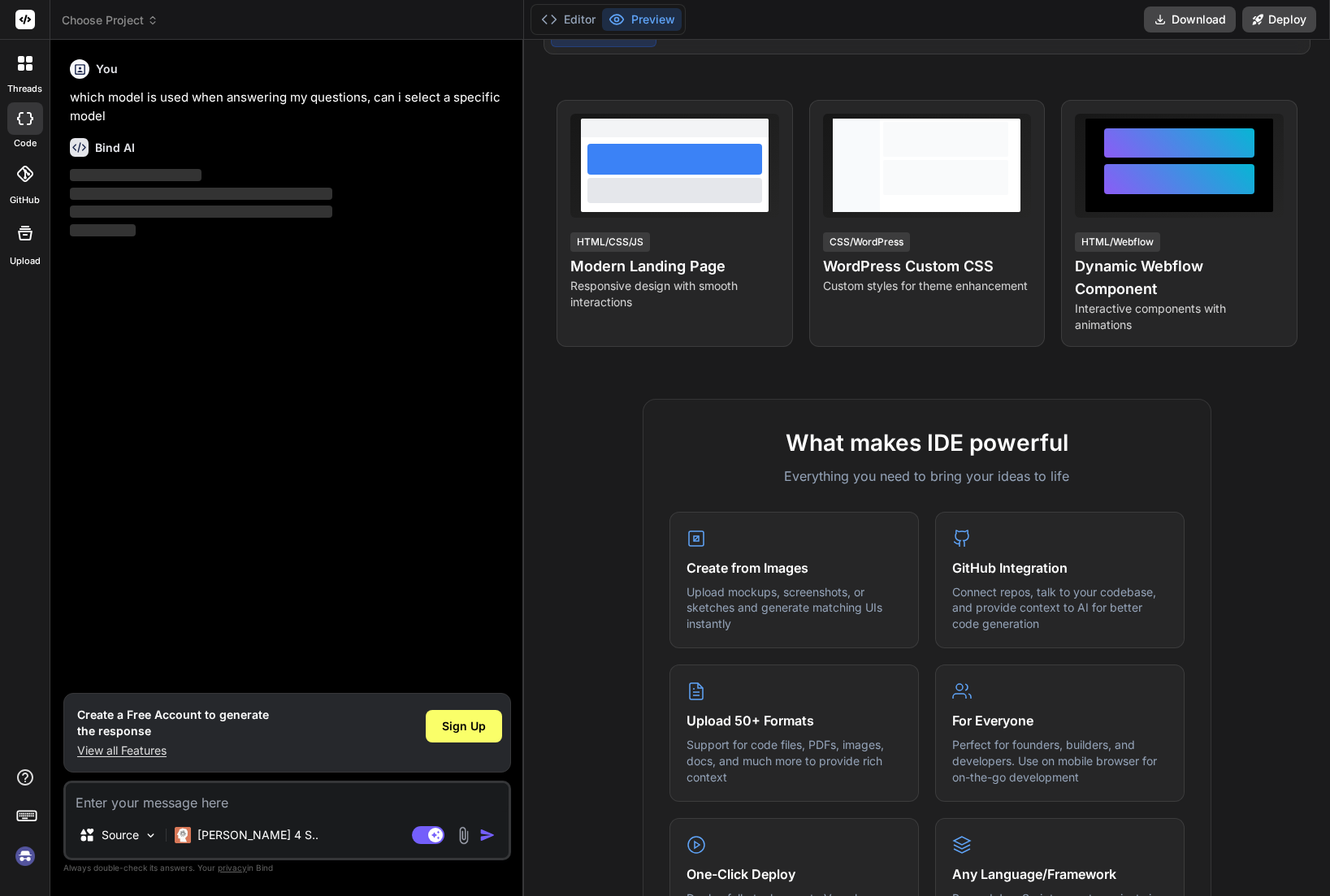
scroll to position [244, 0]
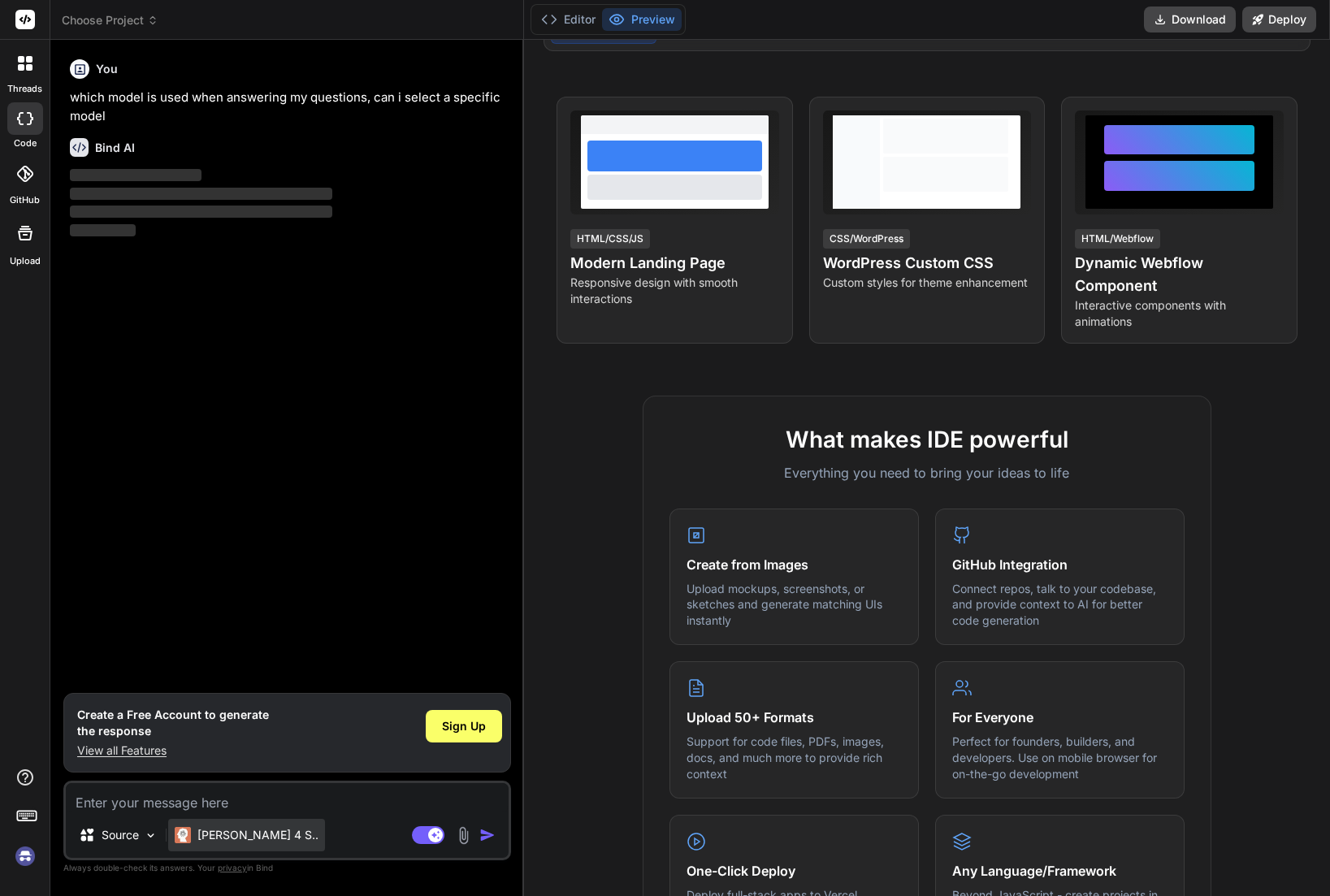
click at [220, 836] on p "[PERSON_NAME] 4 S.." at bounding box center [258, 834] width 121 height 16
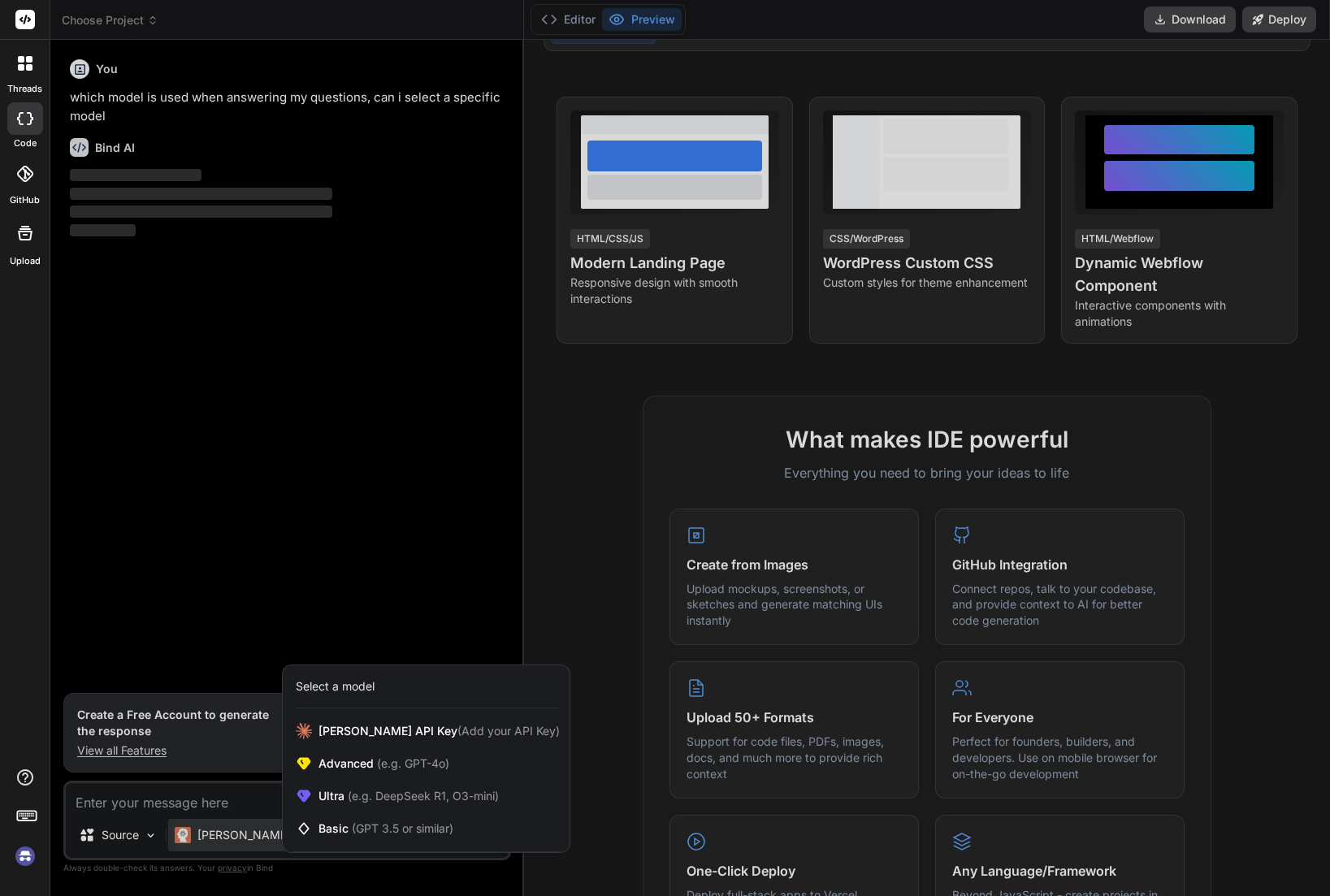
click at [533, 877] on div at bounding box center [665, 448] width 1330 height 896
type textarea "x"
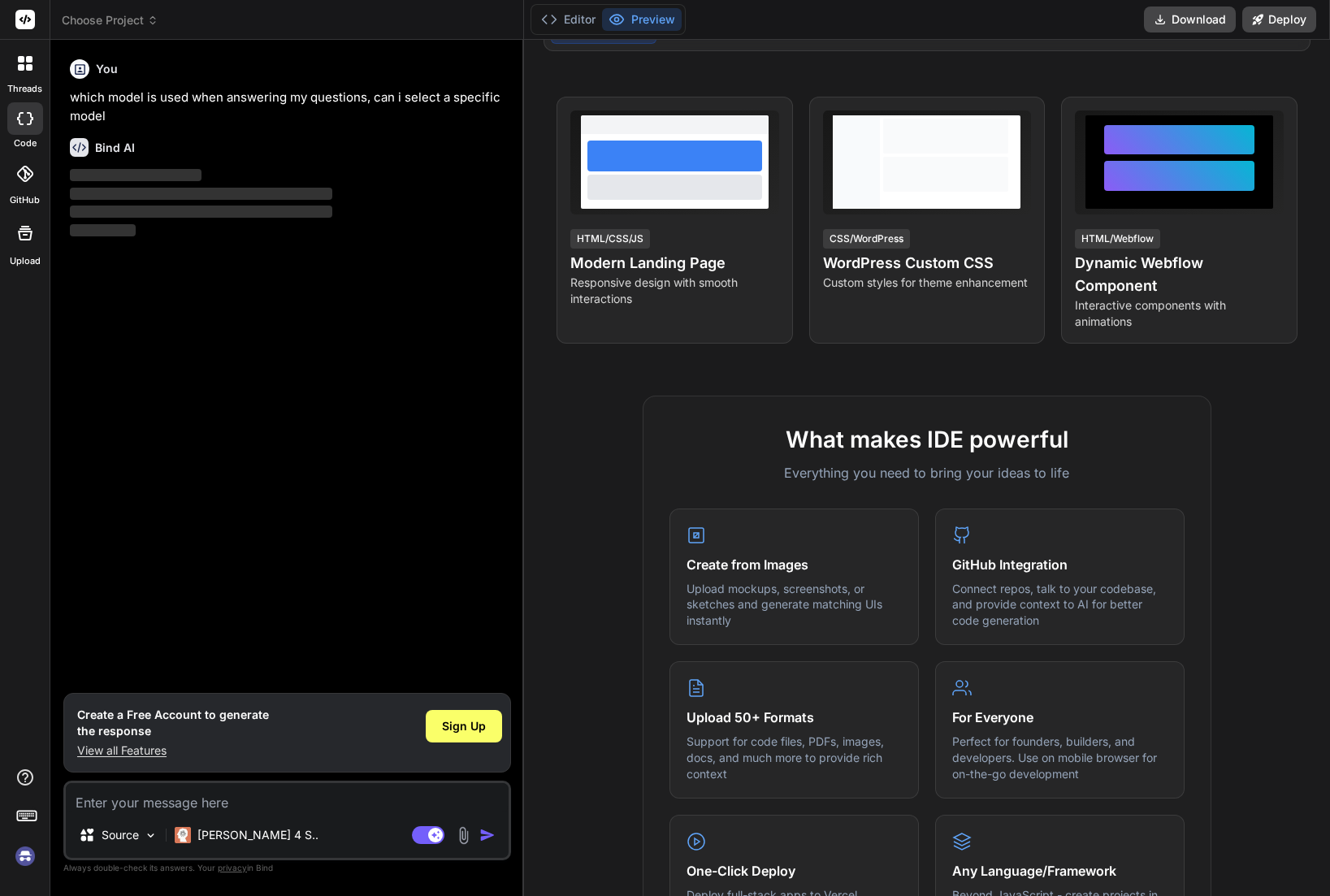
click at [190, 406] on div "You which model is used when answering my questions, can i select a specific mo…" at bounding box center [289, 373] width 444 height 640
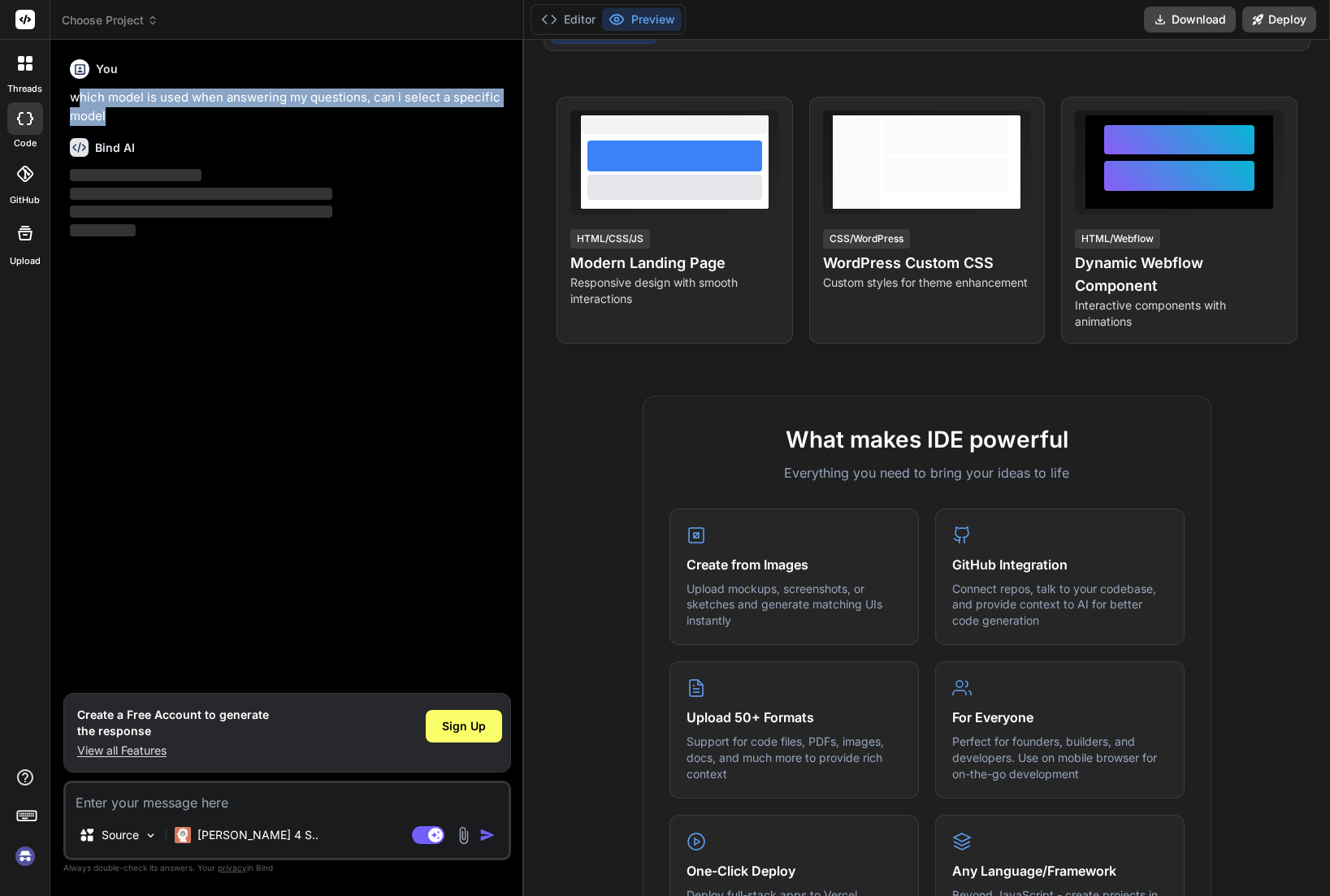
drag, startPoint x: 81, startPoint y: 96, endPoint x: 145, endPoint y: 122, distance: 69.1
click at [145, 122] on p "which model is used when answering my questions, can i select a specific model" at bounding box center [289, 107] width 438 height 37
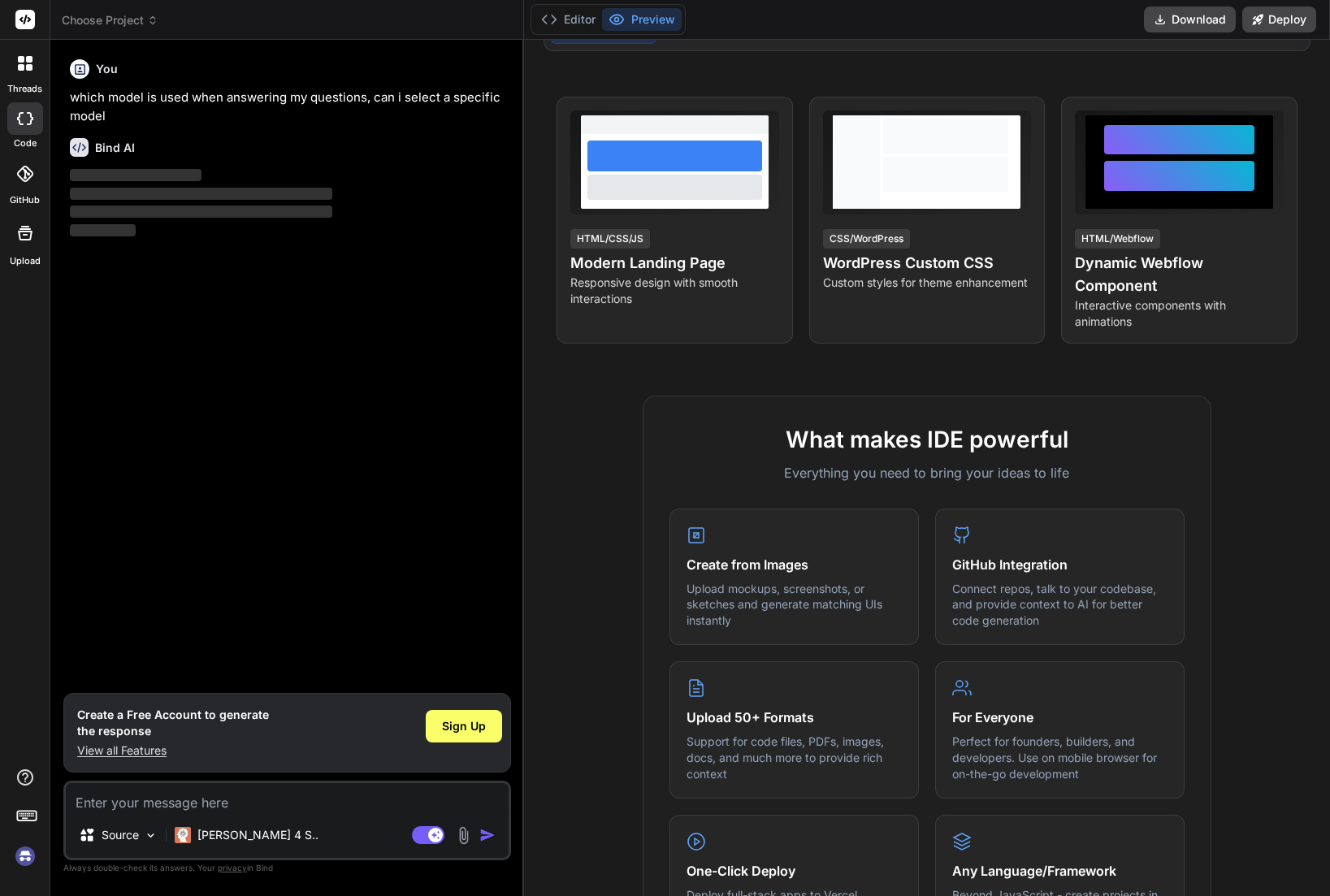
click at [26, 68] on icon at bounding box center [29, 67] width 6 height 6
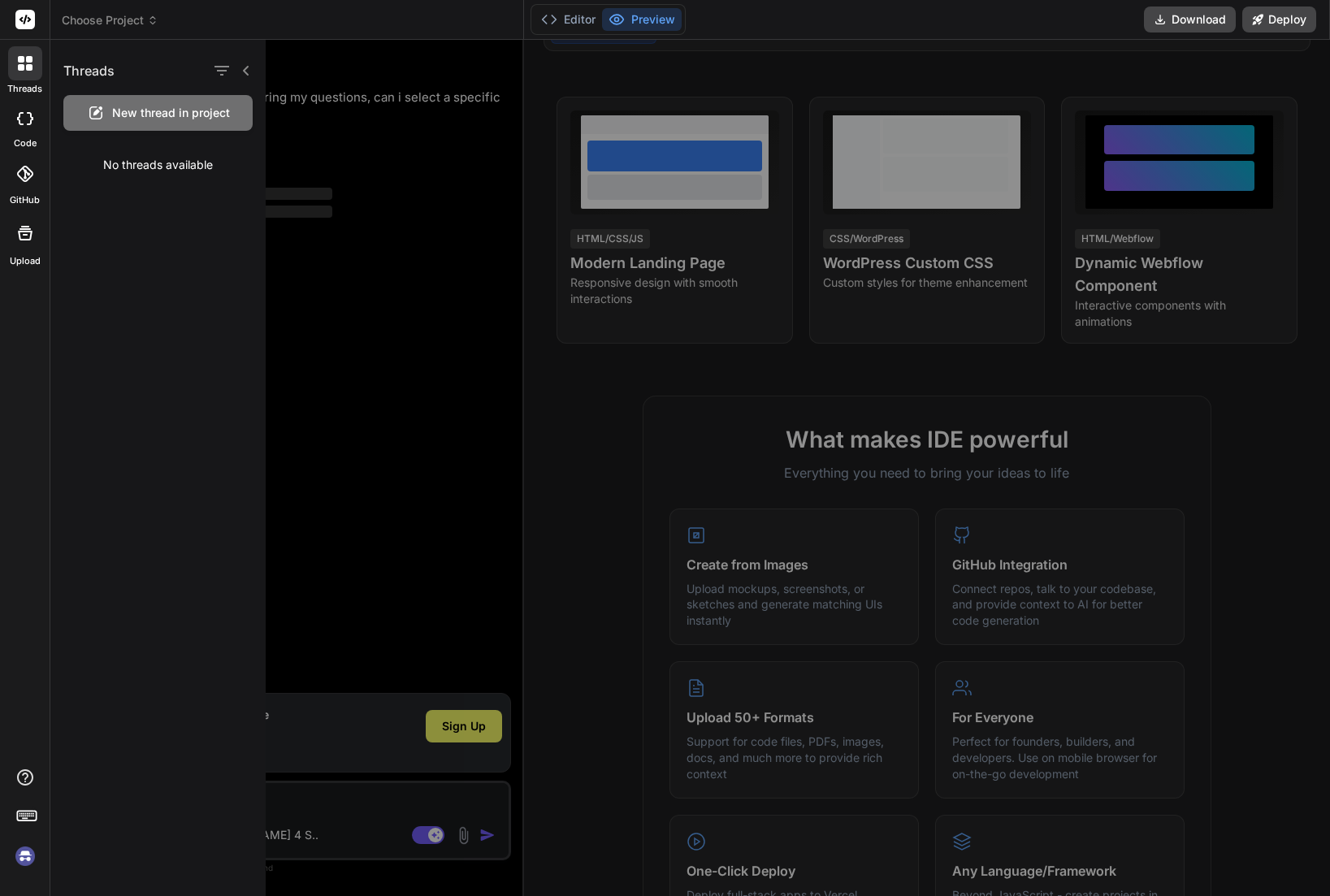
click at [8, 103] on div at bounding box center [25, 118] width 36 height 33
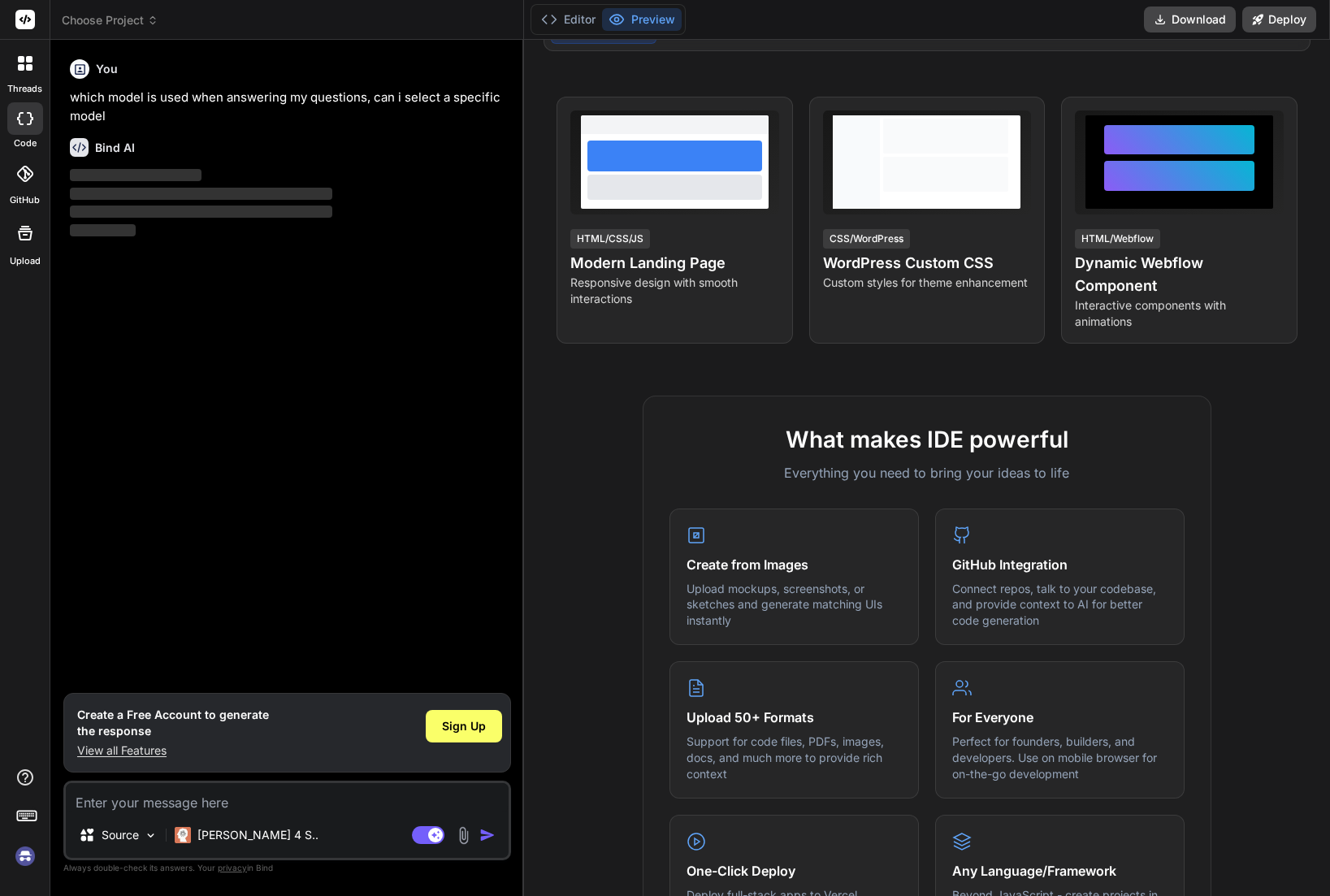
click at [26, 185] on div at bounding box center [25, 173] width 36 height 36
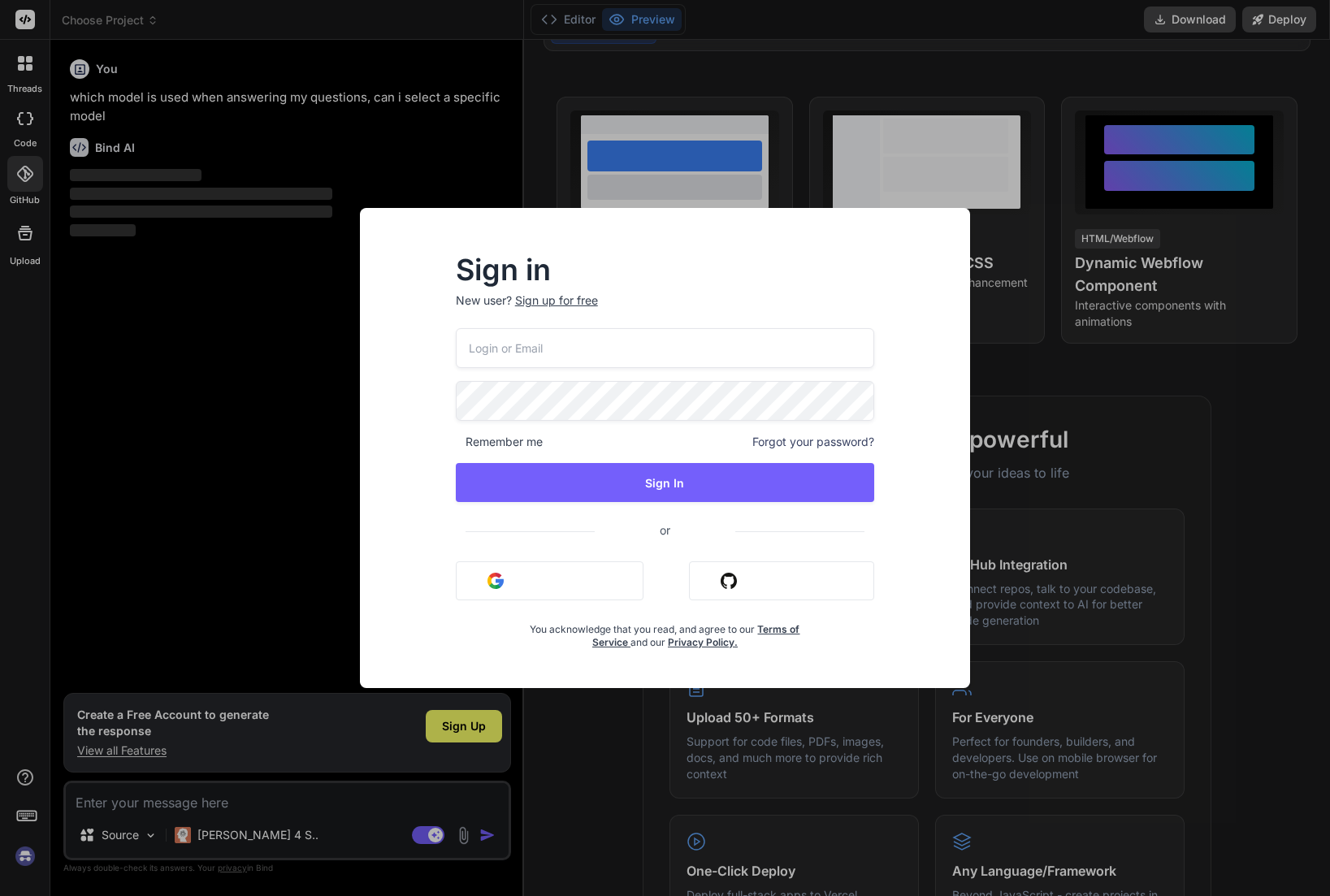
click at [26, 239] on div "Sign in New user? Sign up for free Remember me Forgot your password? Sign In or…" at bounding box center [665, 448] width 1330 height 896
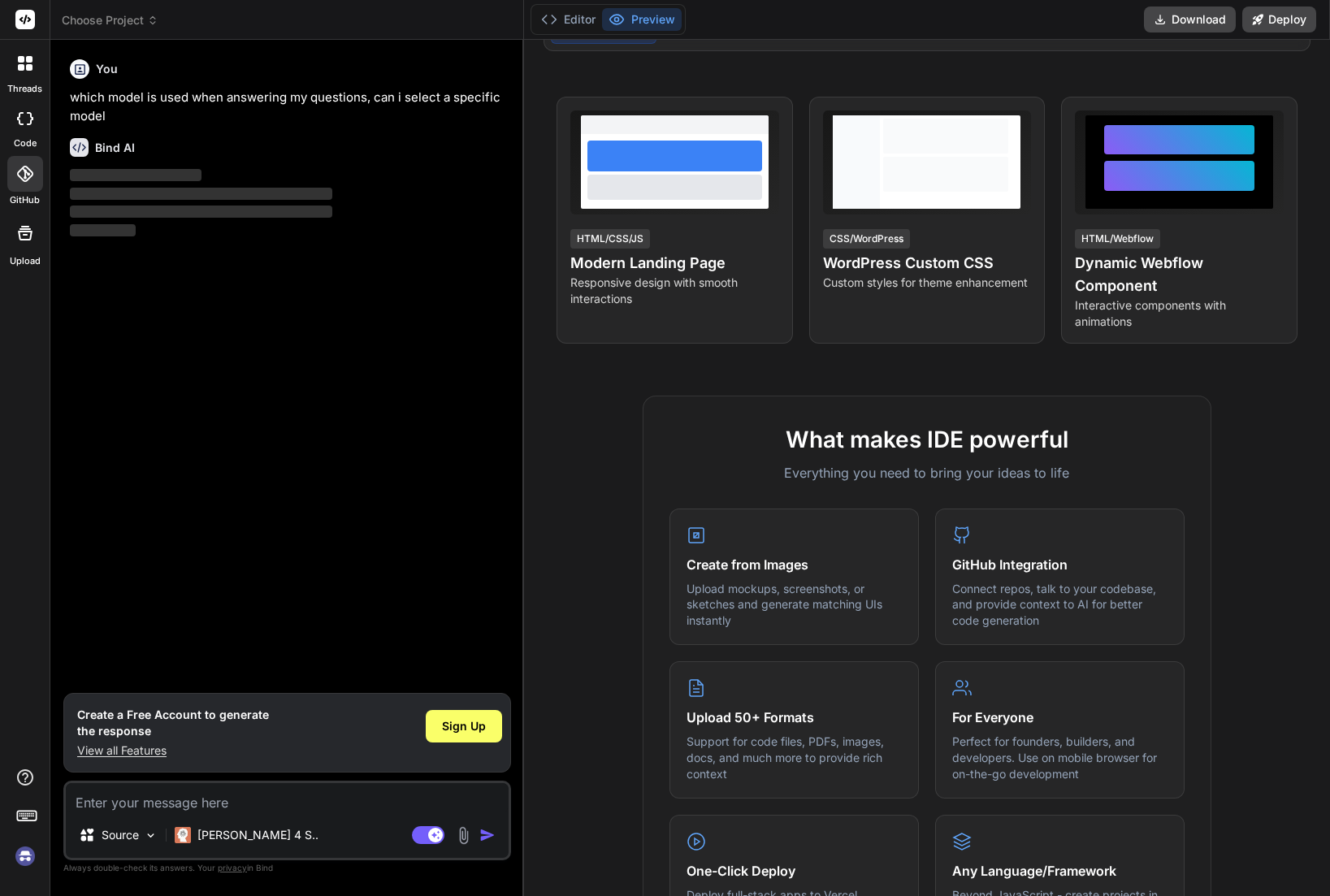
click at [325, 341] on div "You which model is used when answering my questions, can i select a specific mo…" at bounding box center [289, 373] width 444 height 640
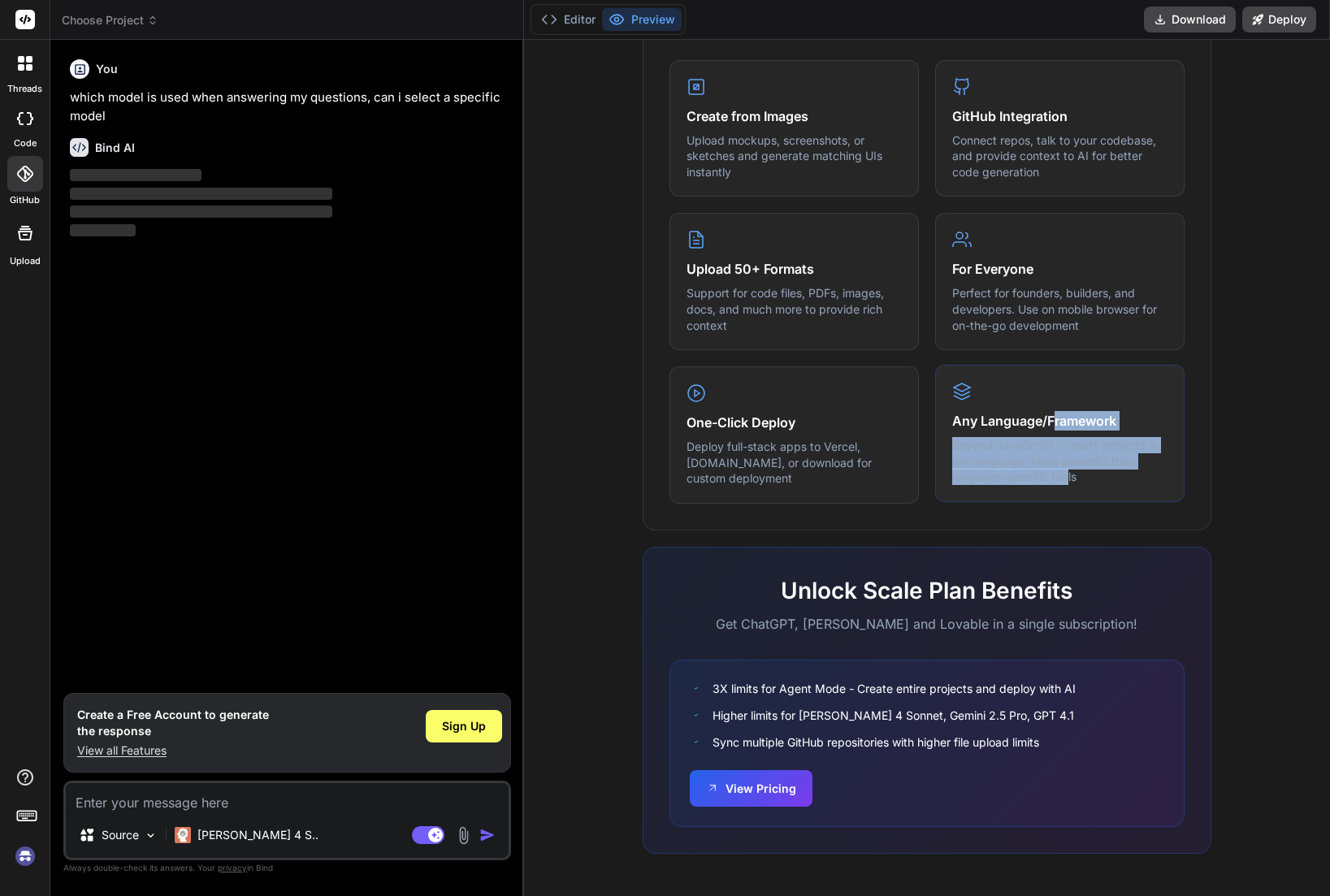
drag, startPoint x: 1055, startPoint y: 424, endPoint x: 1068, endPoint y: 484, distance: 61.4
click at [1068, 484] on div "Any Language/Framework Beyond JavaScript - create projects in any language. Mor…" at bounding box center [1060, 433] width 250 height 137
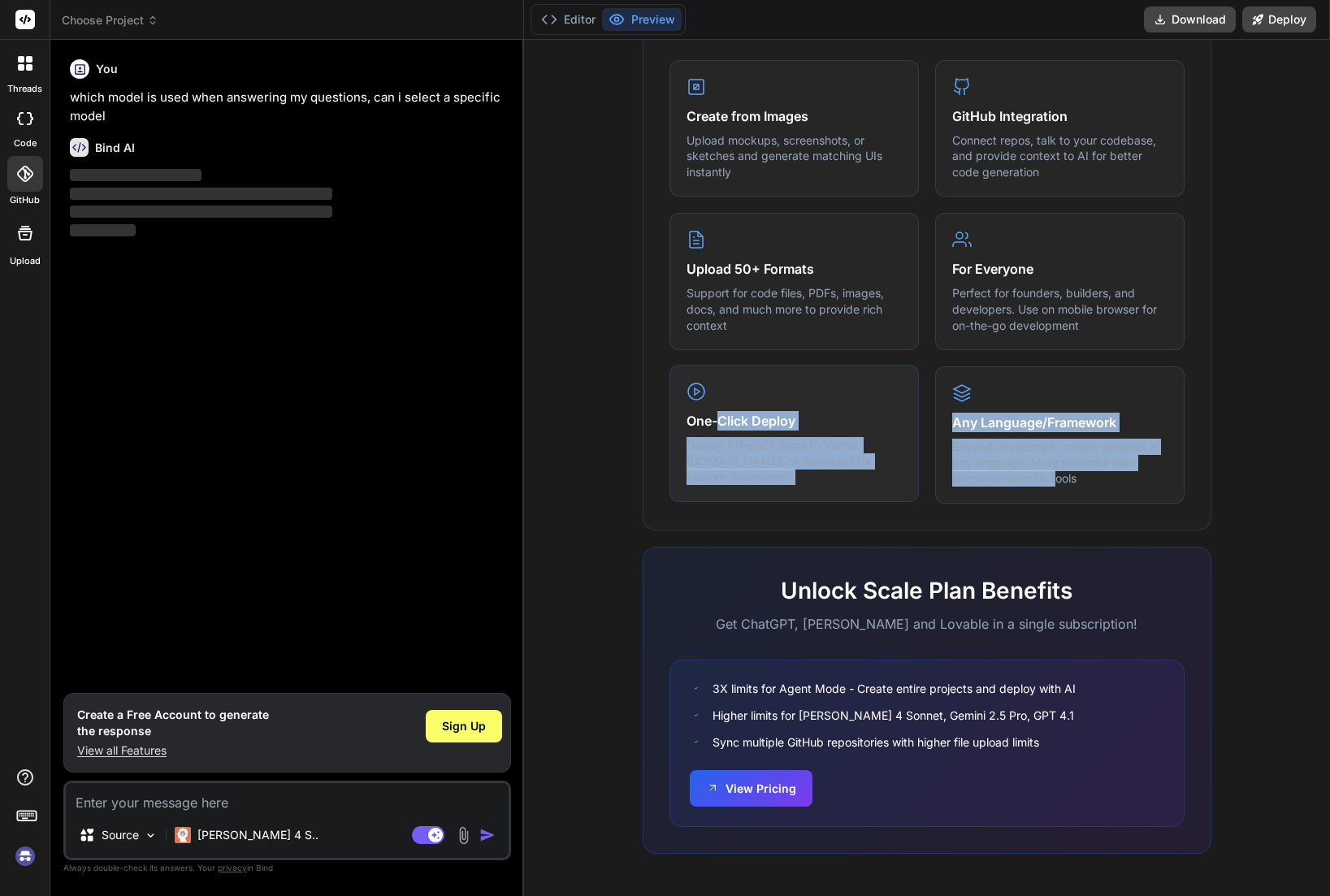
drag, startPoint x: 1056, startPoint y: 470, endPoint x: 708, endPoint y: 424, distance: 351.0
click at [709, 424] on div "Create from Images Upload mockups, screenshots, or sketches and generate matchi…" at bounding box center [927, 281] width 515 height 443
click at [691, 448] on p "Deploy full-stack apps to Vercel, [DOMAIN_NAME], or download for custom deploym…" at bounding box center [793, 461] width 216 height 47
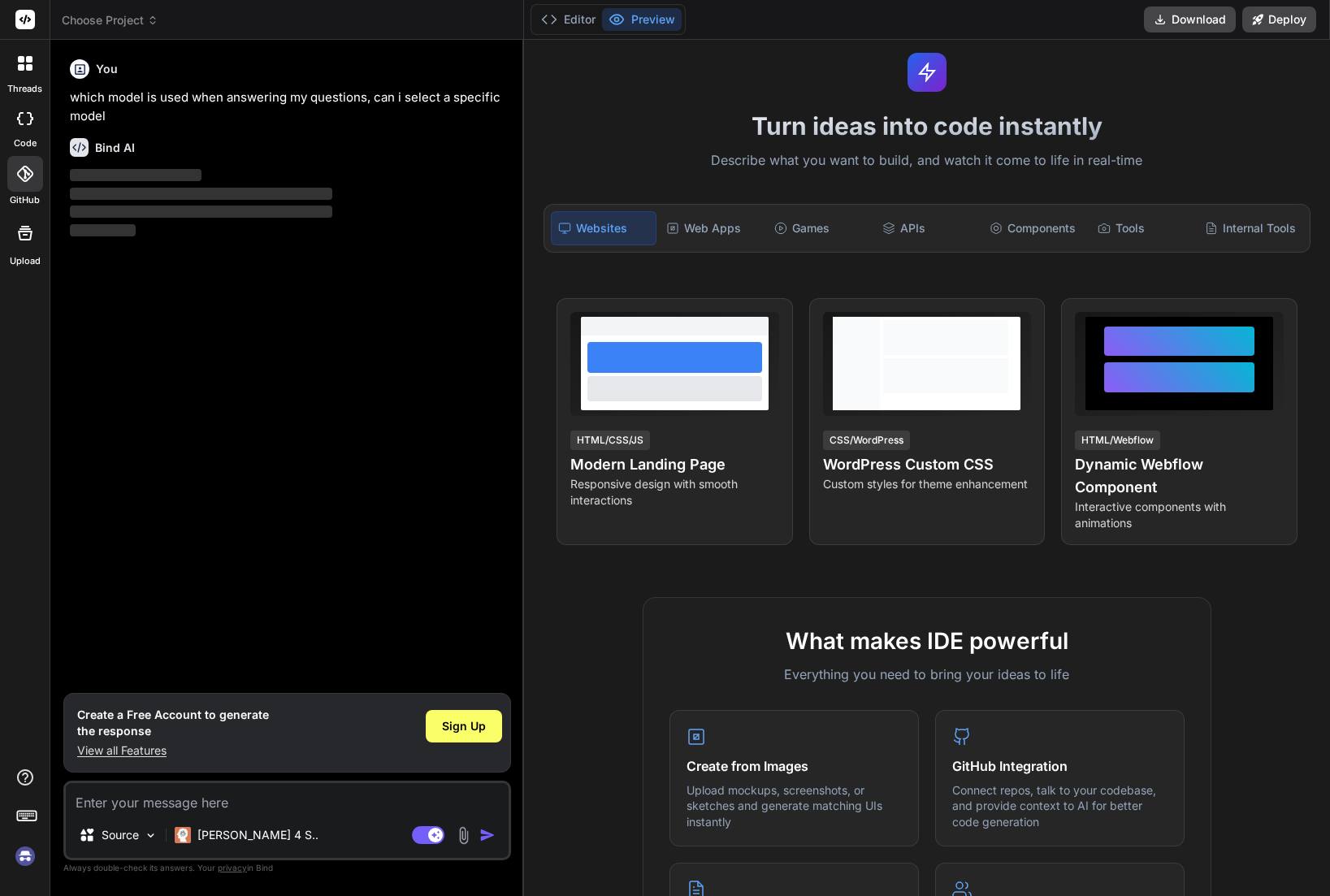
scroll to position [0, 0]
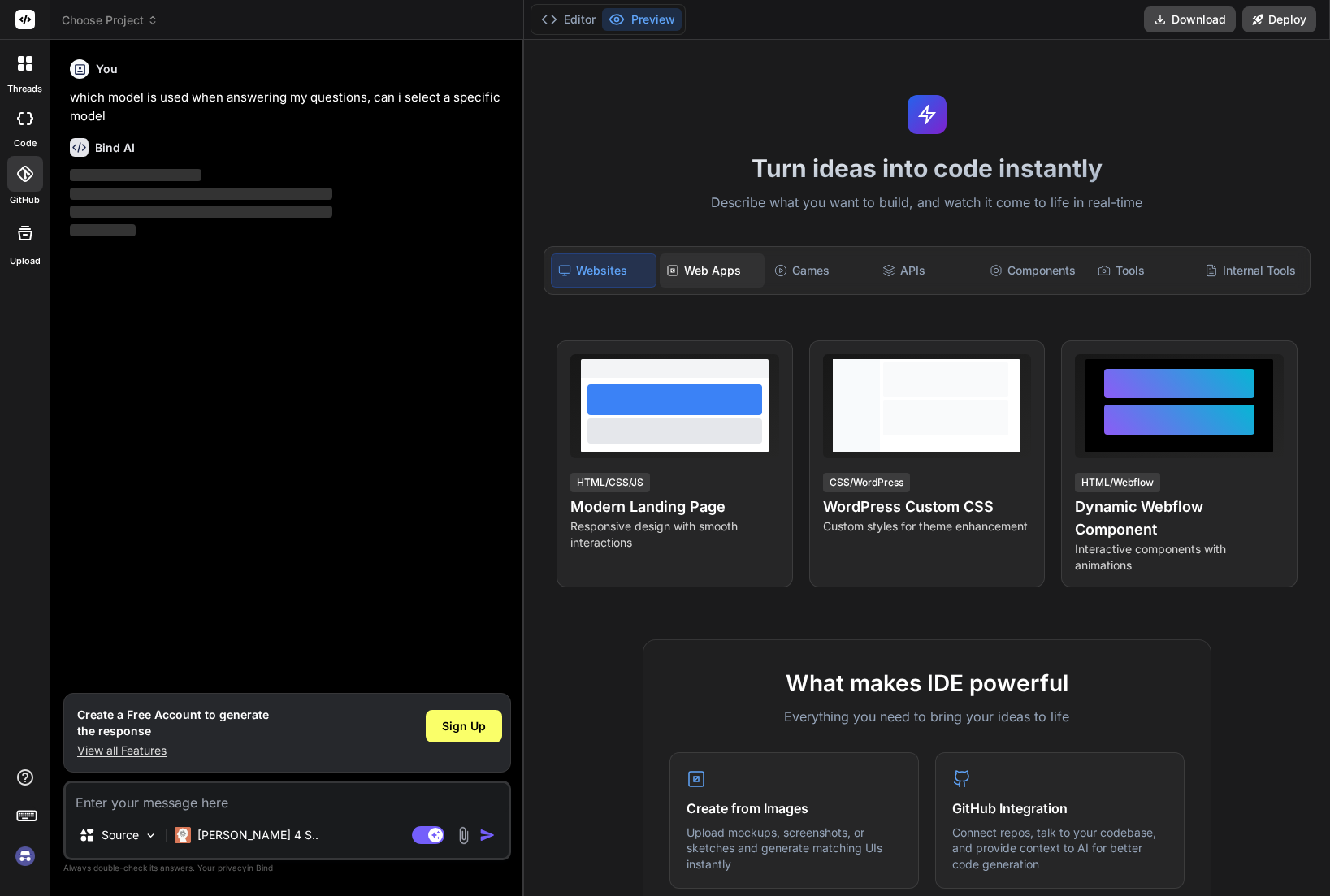
click at [727, 255] on div "Web Apps" at bounding box center [712, 270] width 105 height 34
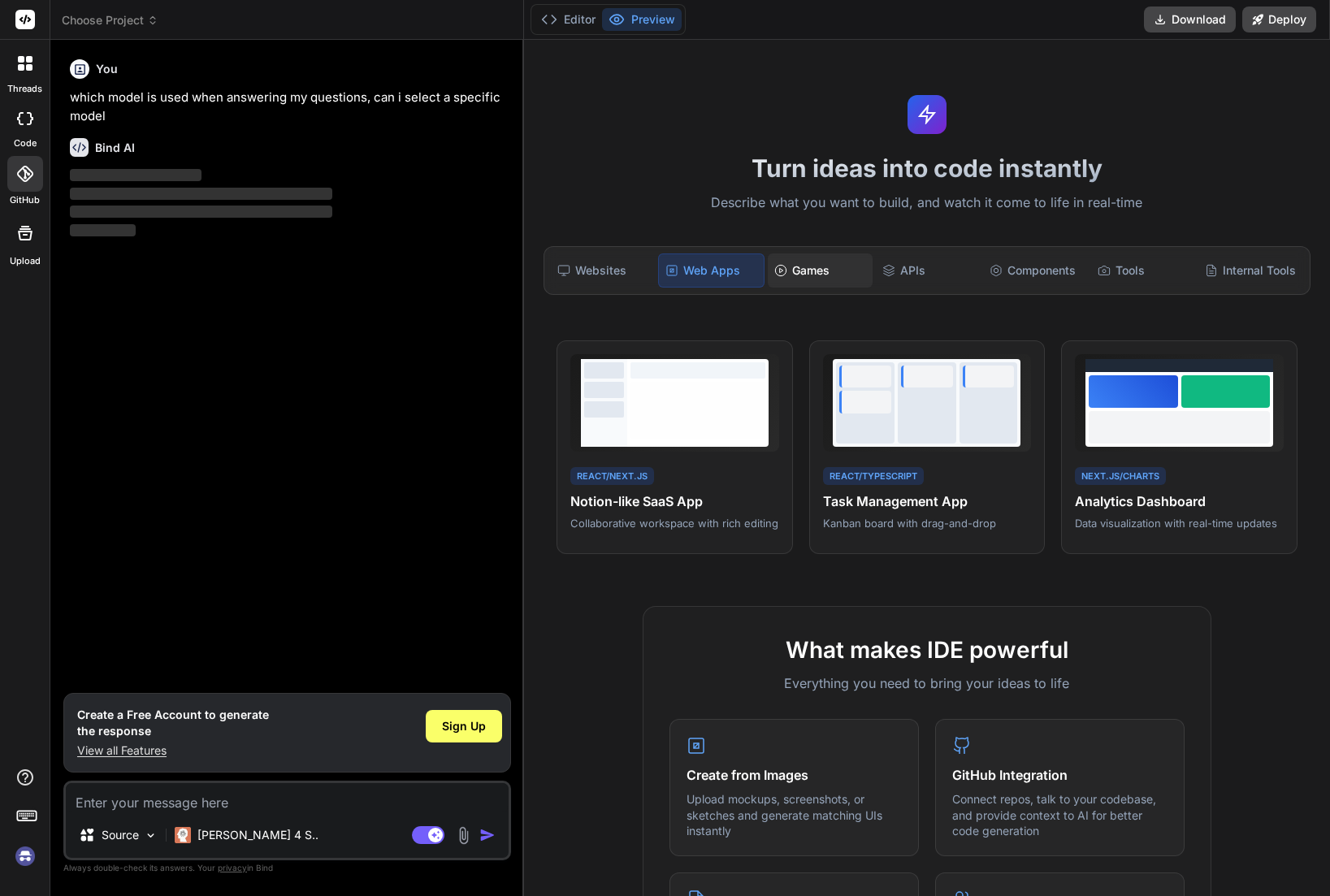
click at [802, 271] on div "Games" at bounding box center [820, 270] width 105 height 34
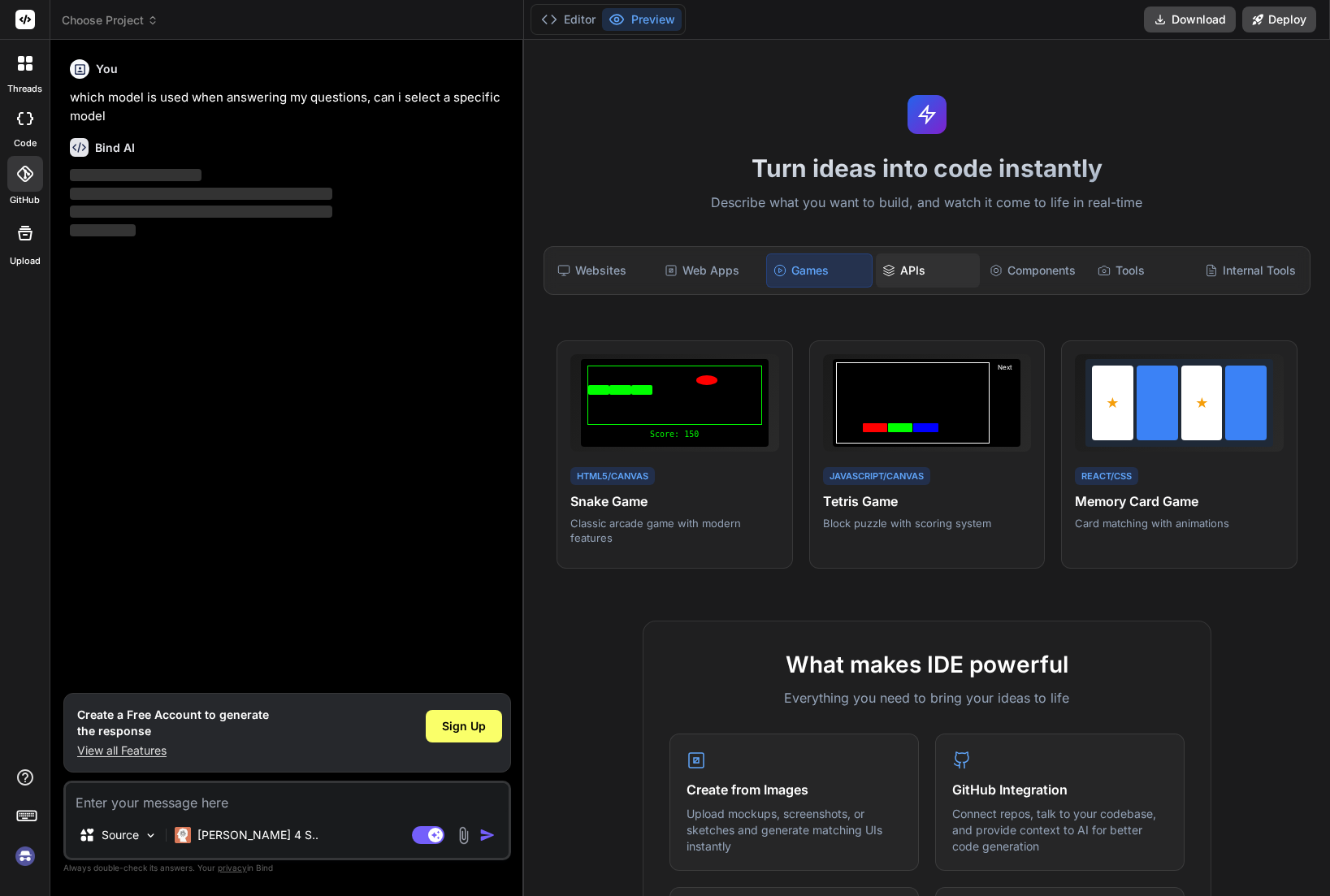
click at [876, 269] on div "APIs" at bounding box center [928, 270] width 105 height 34
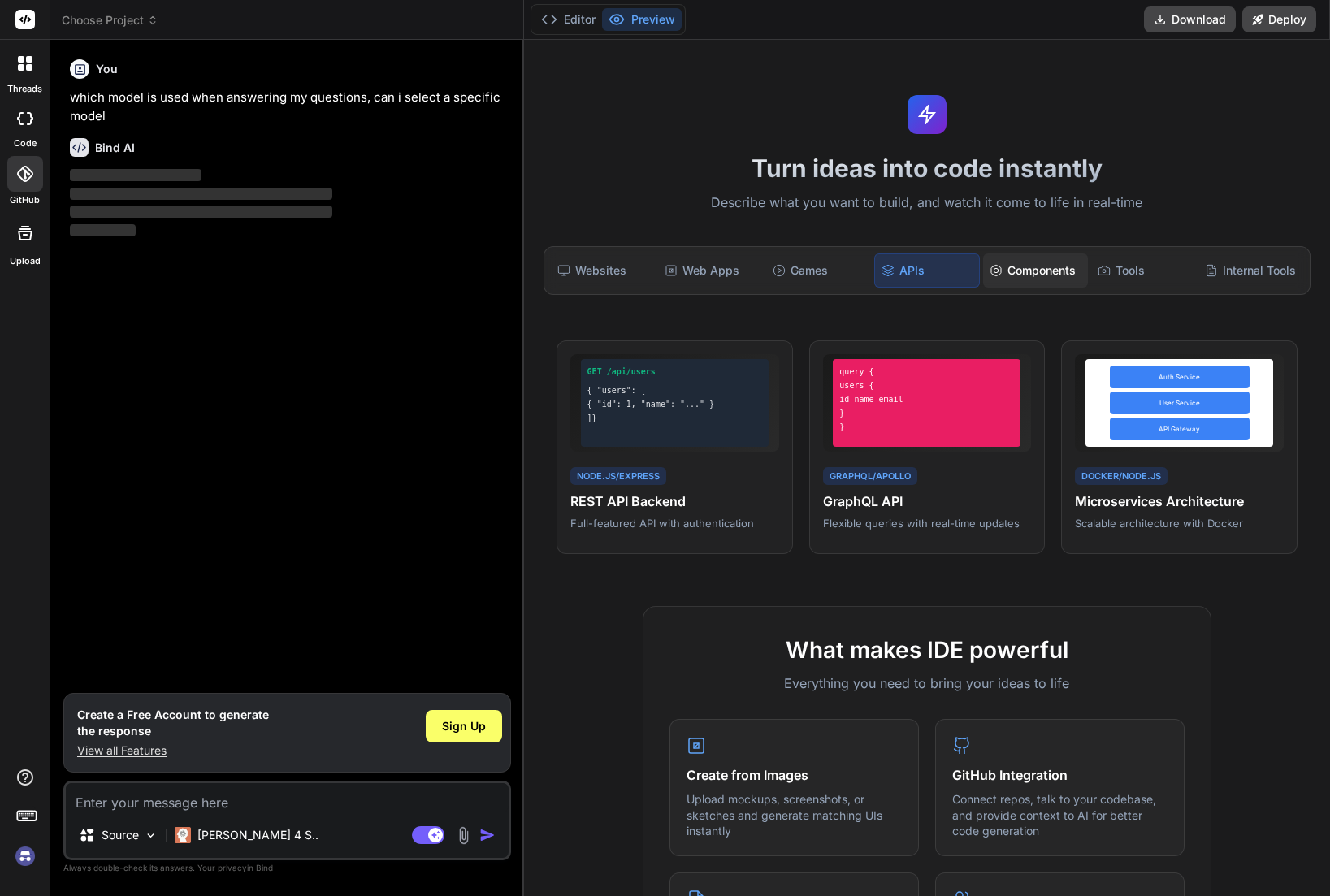
click at [997, 267] on icon at bounding box center [996, 270] width 13 height 13
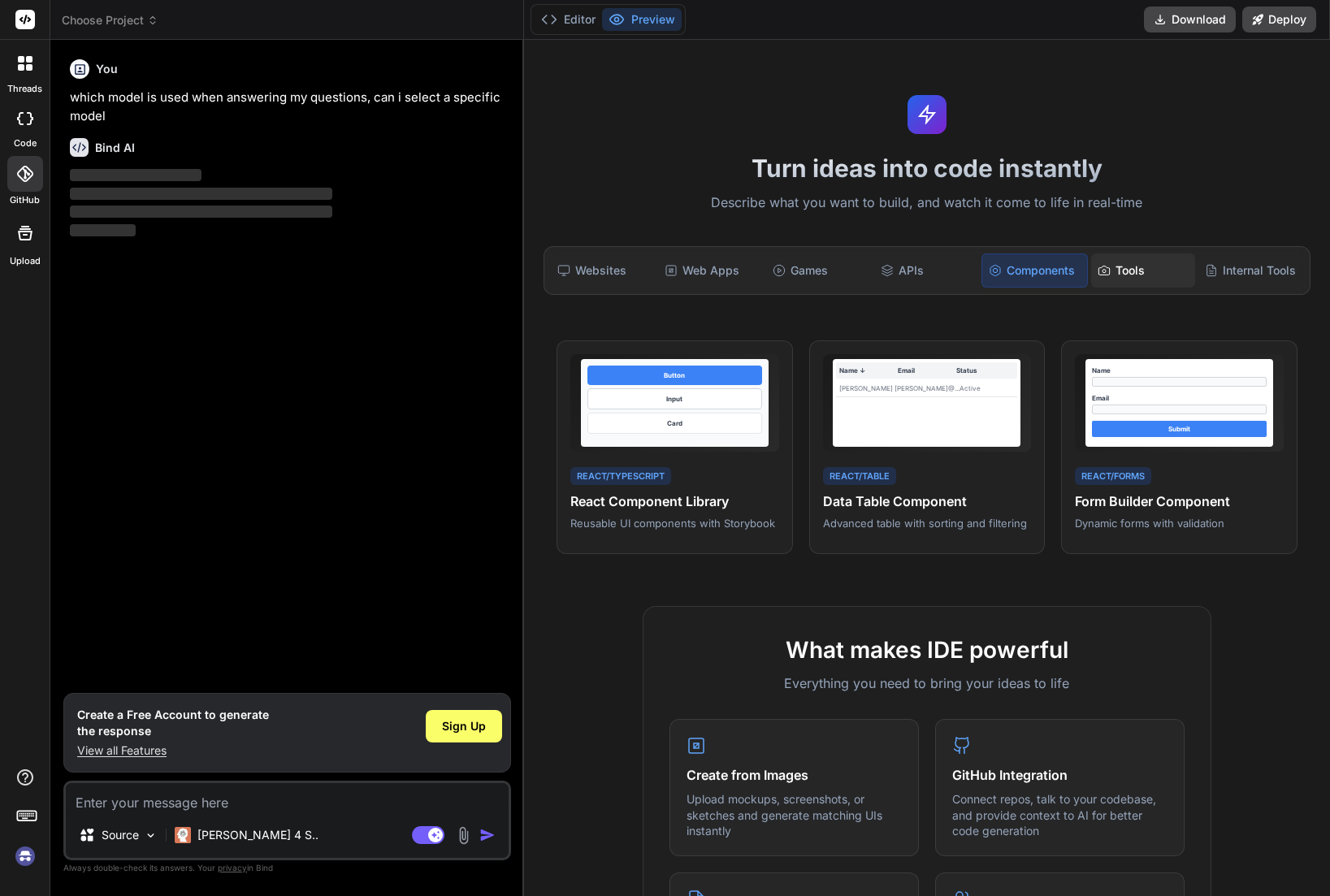
click at [1102, 278] on div "Tools" at bounding box center [1143, 270] width 105 height 34
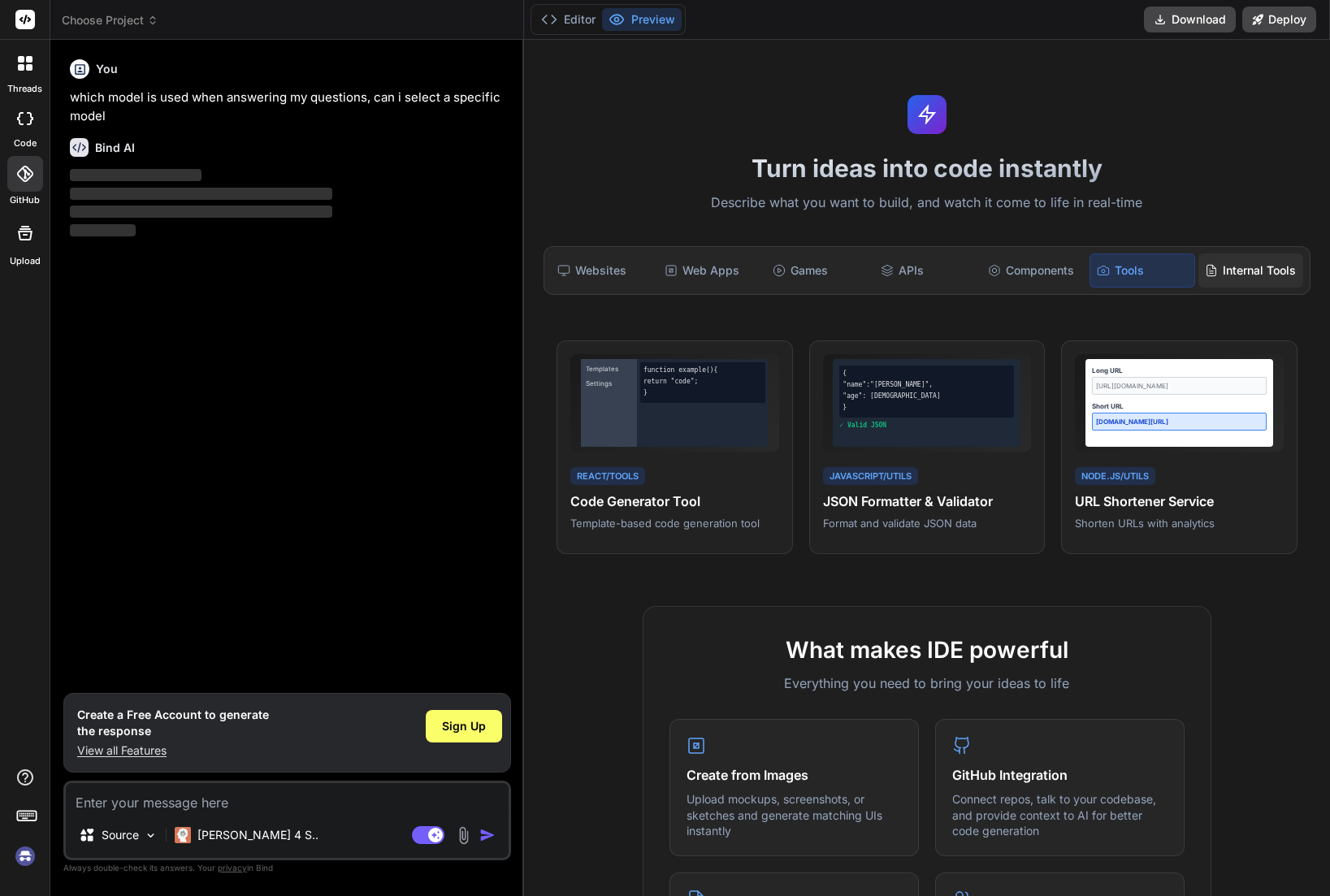
click at [1241, 281] on div "Internal Tools" at bounding box center [1250, 270] width 105 height 34
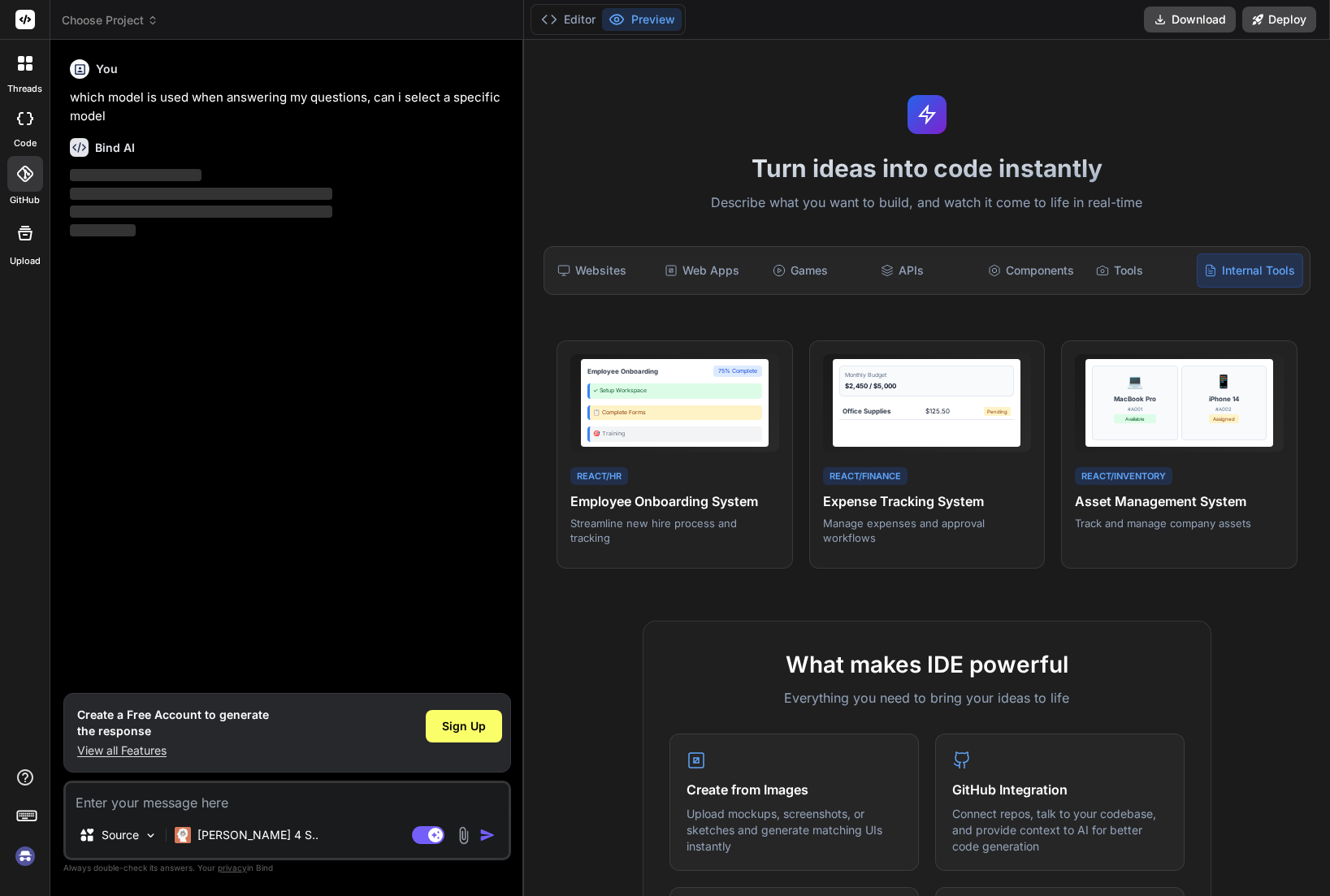
click at [336, 470] on div "You which model is used when answering my questions, can i select a specific mo…" at bounding box center [289, 373] width 444 height 640
click at [233, 810] on textarea at bounding box center [287, 797] width 442 height 29
drag, startPoint x: 184, startPoint y: 348, endPoint x: 177, endPoint y: 310, distance: 38.6
click at [184, 347] on div "You which model is used when answering my questions, can i select a specific mo…" at bounding box center [289, 373] width 444 height 640
click at [142, 193] on span "‌" at bounding box center [201, 193] width 262 height 12
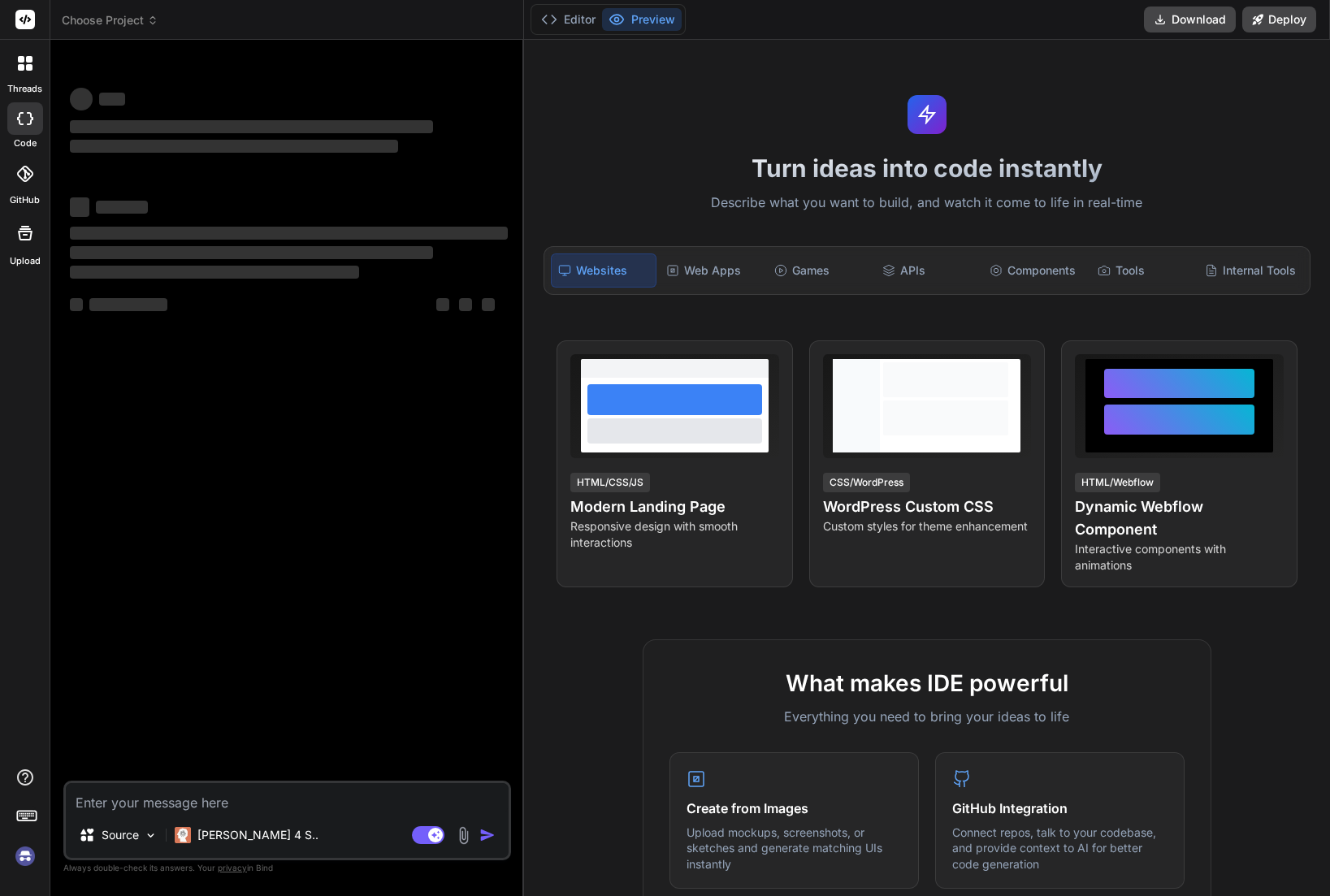
type textarea "x"
